Goal: Task Accomplishment & Management: Manage account settings

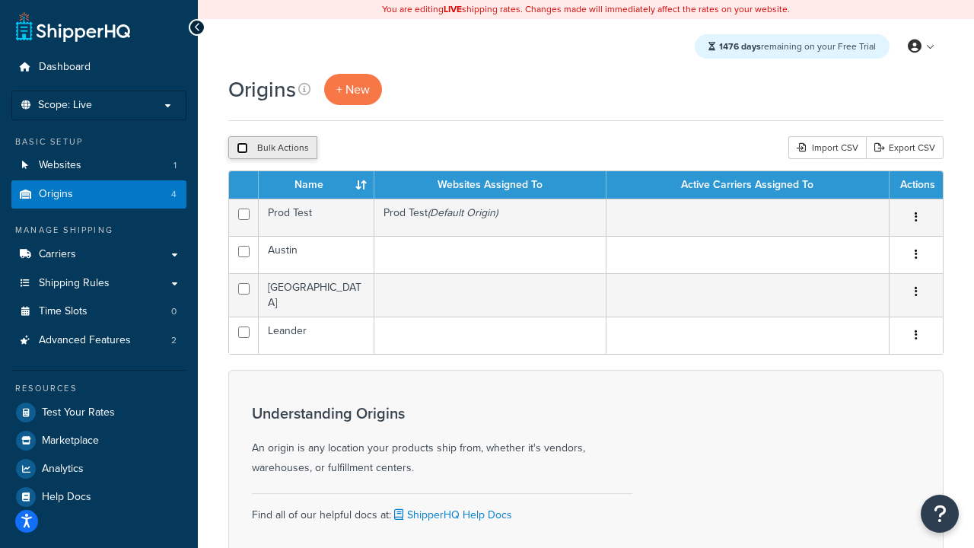
click at [242, 148] on input "checkbox" at bounding box center [242, 147] width 11 height 11
checkbox input "true"
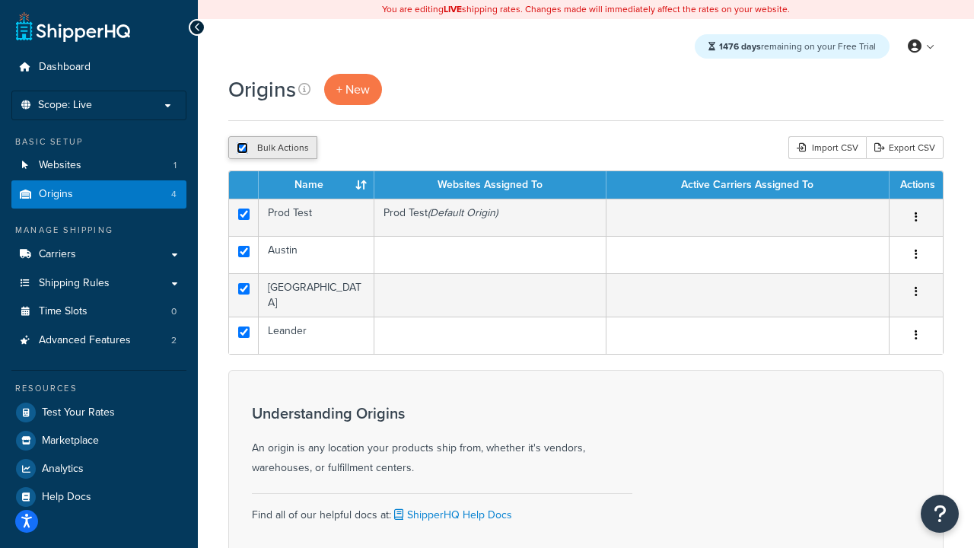
checkbox input "true"
click at [410, 148] on button "Delete" at bounding box center [406, 147] width 53 height 23
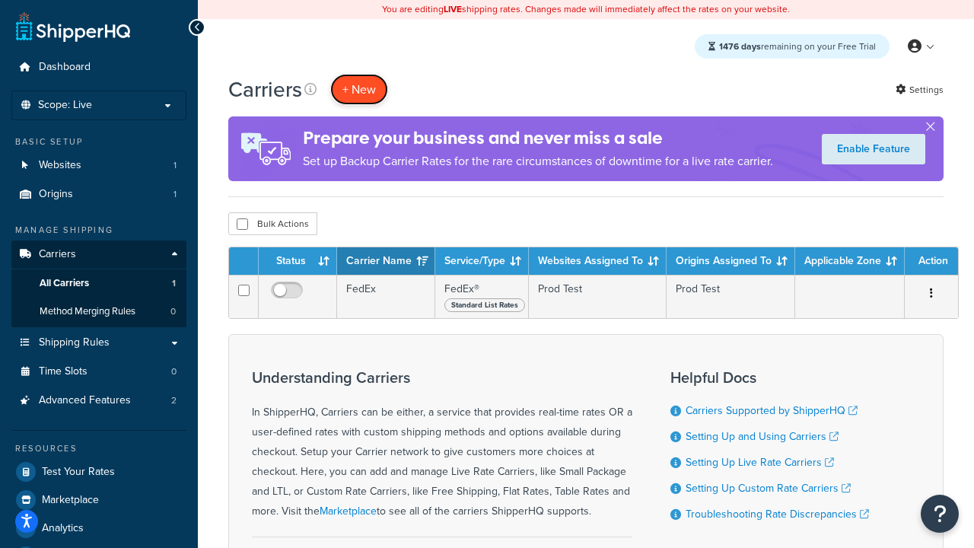
click at [359, 89] on button "+ New" at bounding box center [359, 89] width 58 height 31
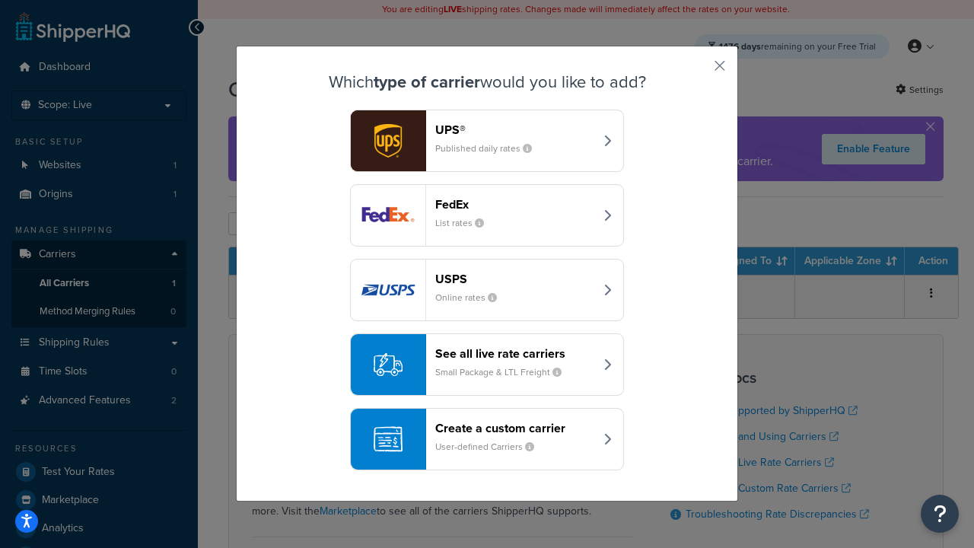
click at [487, 215] on div "FedEx List rates" at bounding box center [514, 215] width 159 height 37
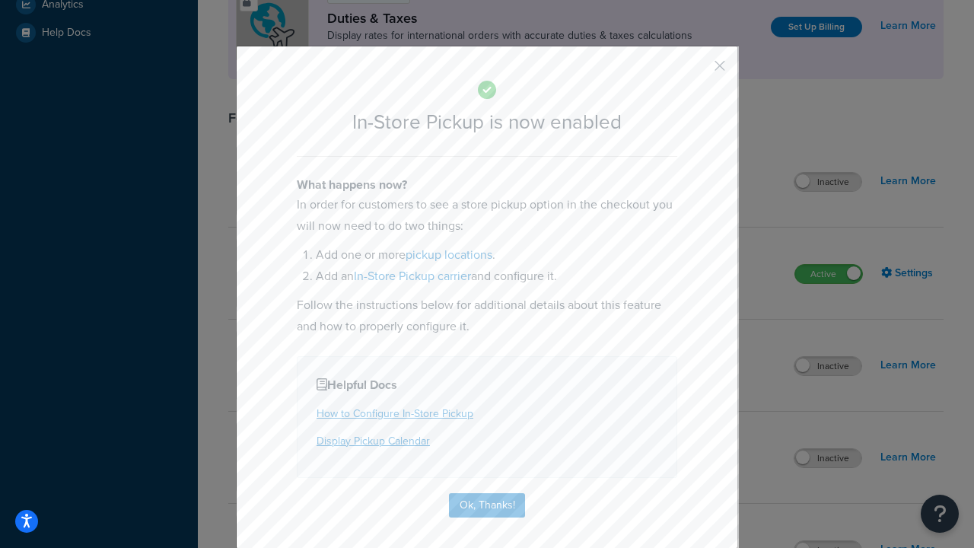
click at [697, 69] on button "button" at bounding box center [698, 71] width 4 height 4
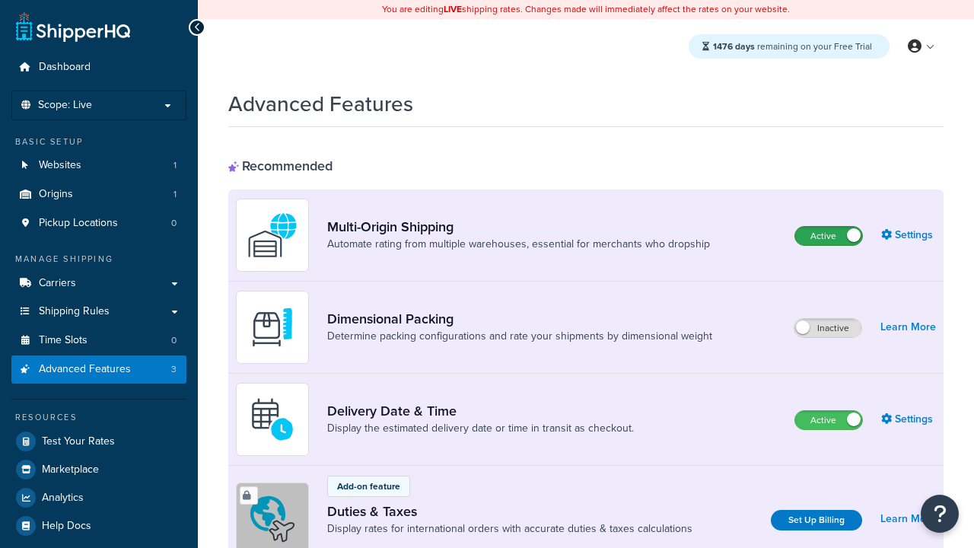
click at [829, 236] on label "Active" at bounding box center [829, 236] width 67 height 18
click at [829, 420] on label "Active" at bounding box center [829, 420] width 67 height 18
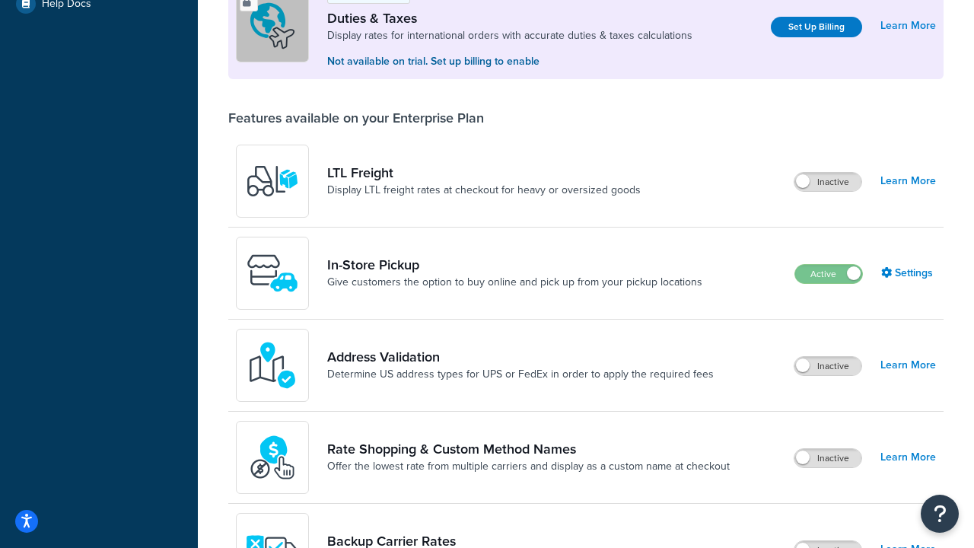
scroll to position [464, 0]
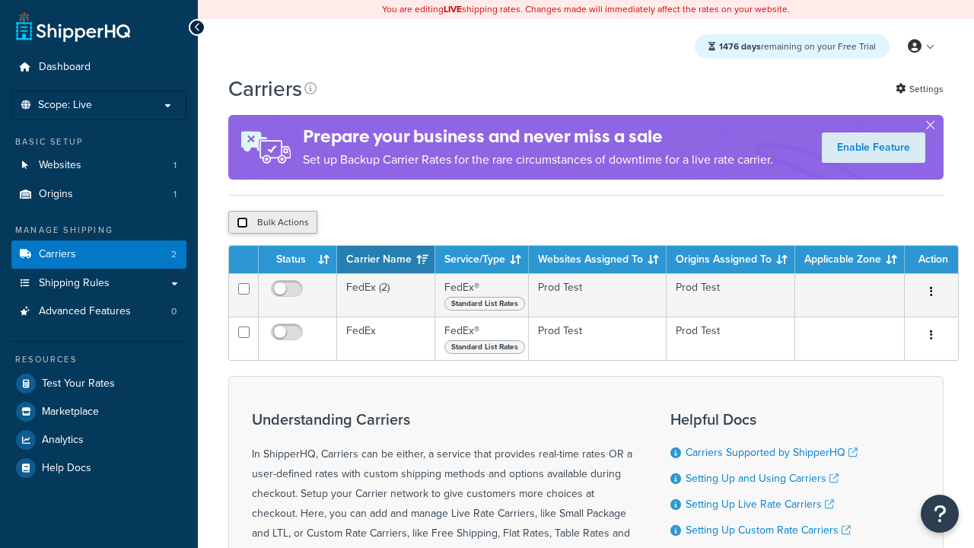
click at [242, 225] on input "checkbox" at bounding box center [242, 222] width 11 height 11
checkbox input "true"
click at [0, 0] on button "Delete" at bounding box center [0, 0] width 0 height 0
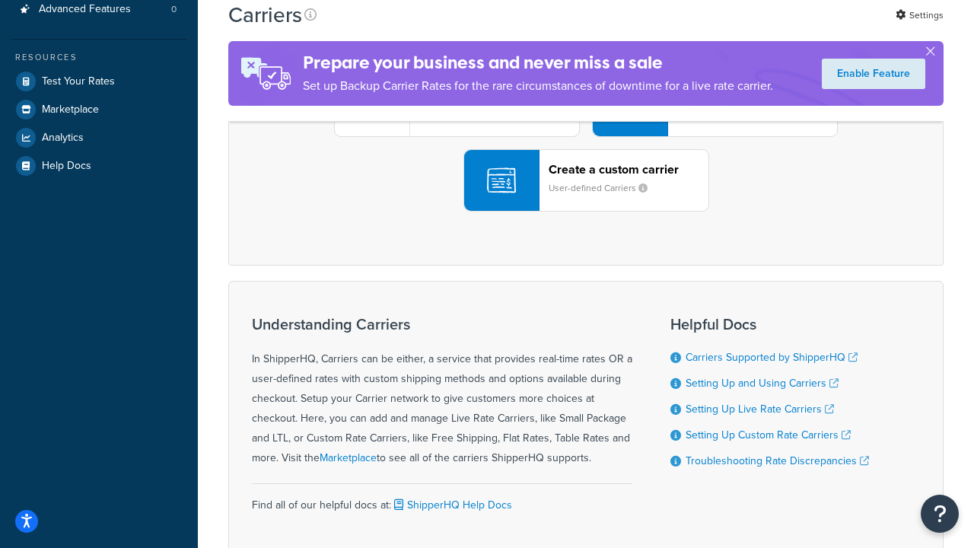
click at [586, 212] on div "UPS® Published daily rates FedEx List rates USPS Online rates See all live rate…" at bounding box center [586, 106] width 684 height 212
click at [757, 27] on header "FedEx" at bounding box center [758, 20] width 160 height 14
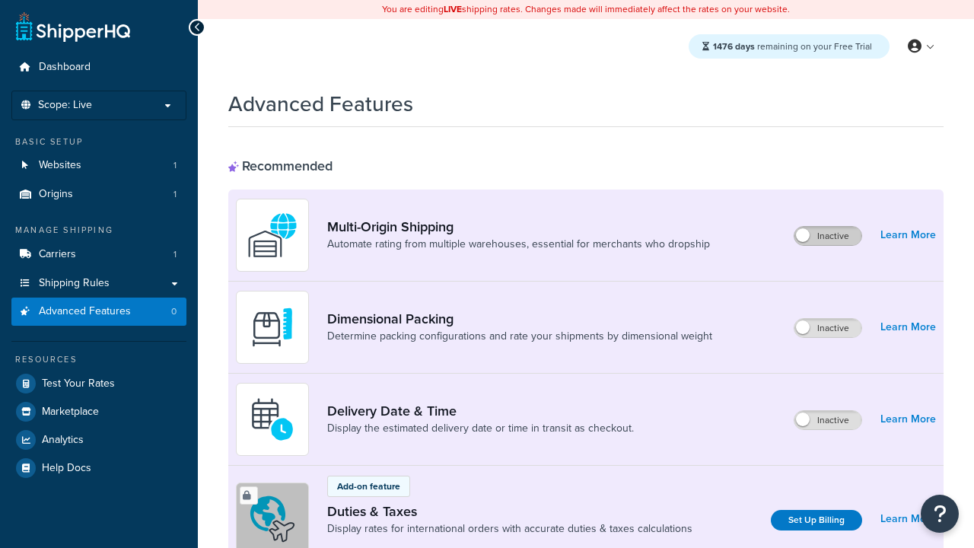
click at [828, 236] on label "Inactive" at bounding box center [828, 236] width 67 height 18
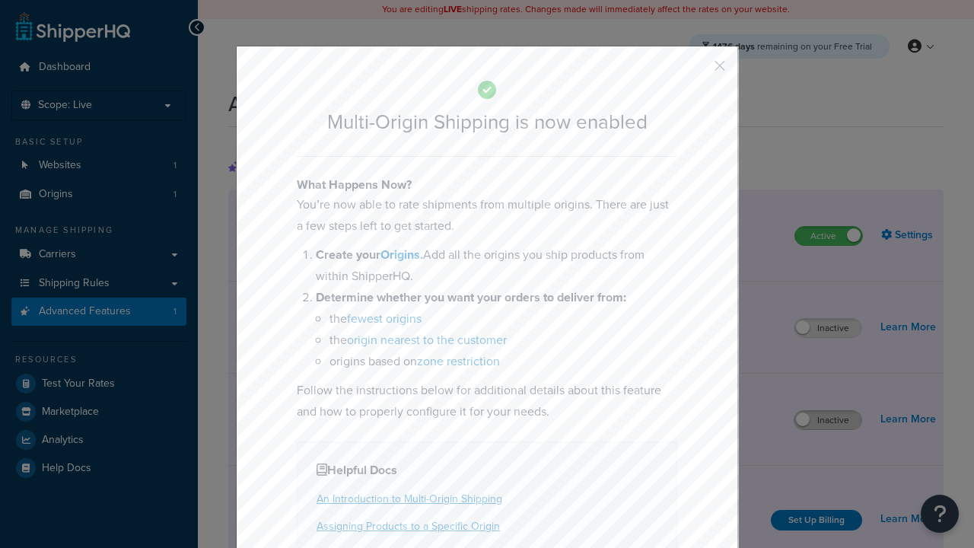
click at [697, 69] on button "button" at bounding box center [698, 71] width 4 height 4
click at [828, 420] on label "Inactive" at bounding box center [828, 420] width 67 height 18
click at [697, 71] on button "button" at bounding box center [698, 71] width 4 height 4
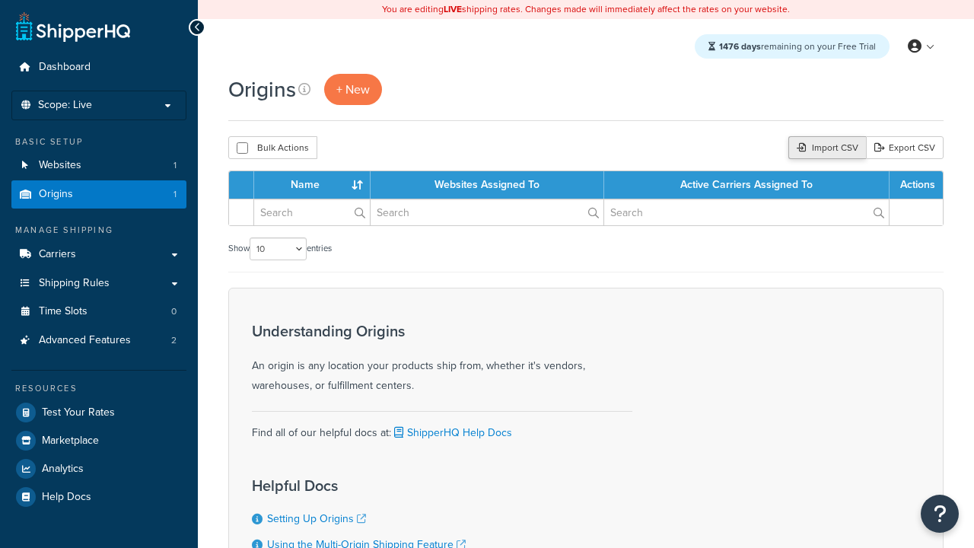
click at [825, 148] on div "Import CSV" at bounding box center [828, 147] width 78 height 23
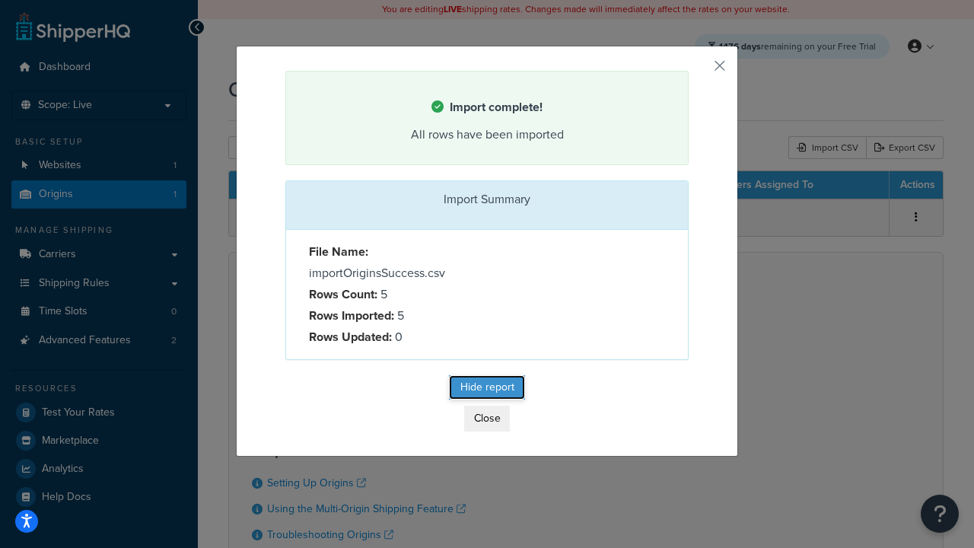
click at [487, 390] on button "Hide report" at bounding box center [487, 387] width 76 height 24
